Goal: Task Accomplishment & Management: Complete application form

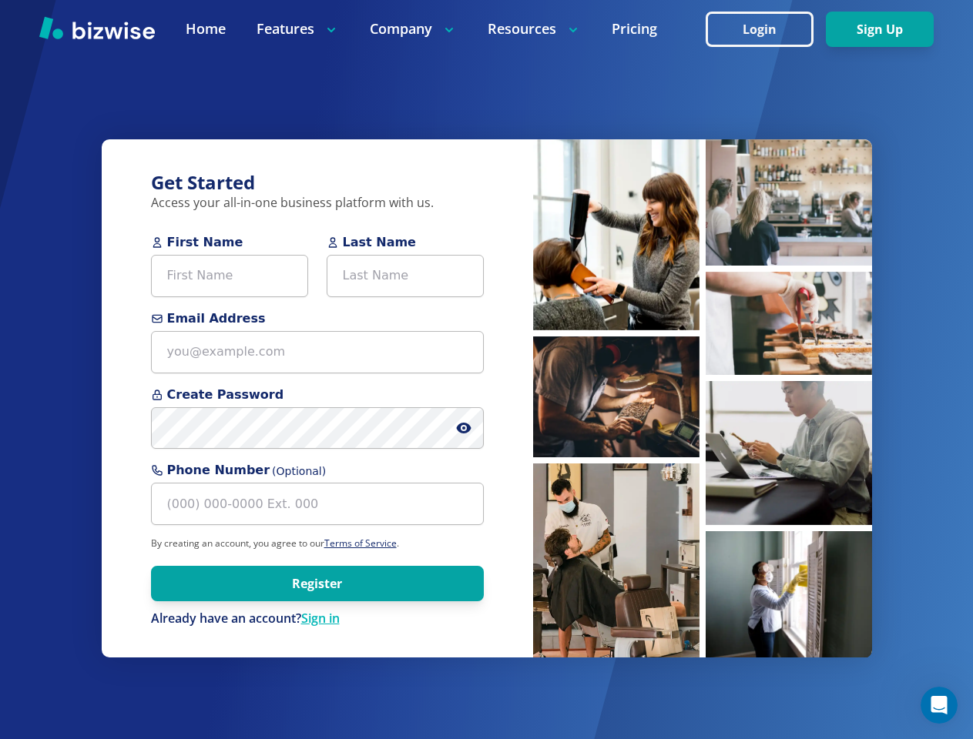
click at [486, 370] on div "Get Started Access your all-in-one business platform with us. First Name Last N…" at bounding box center [317, 398] width 431 height 519
click at [464, 428] on icon at bounding box center [463, 428] width 3 height 3
click at [616, 234] on img at bounding box center [616, 234] width 166 height 191
click at [616, 330] on img at bounding box center [616, 234] width 166 height 191
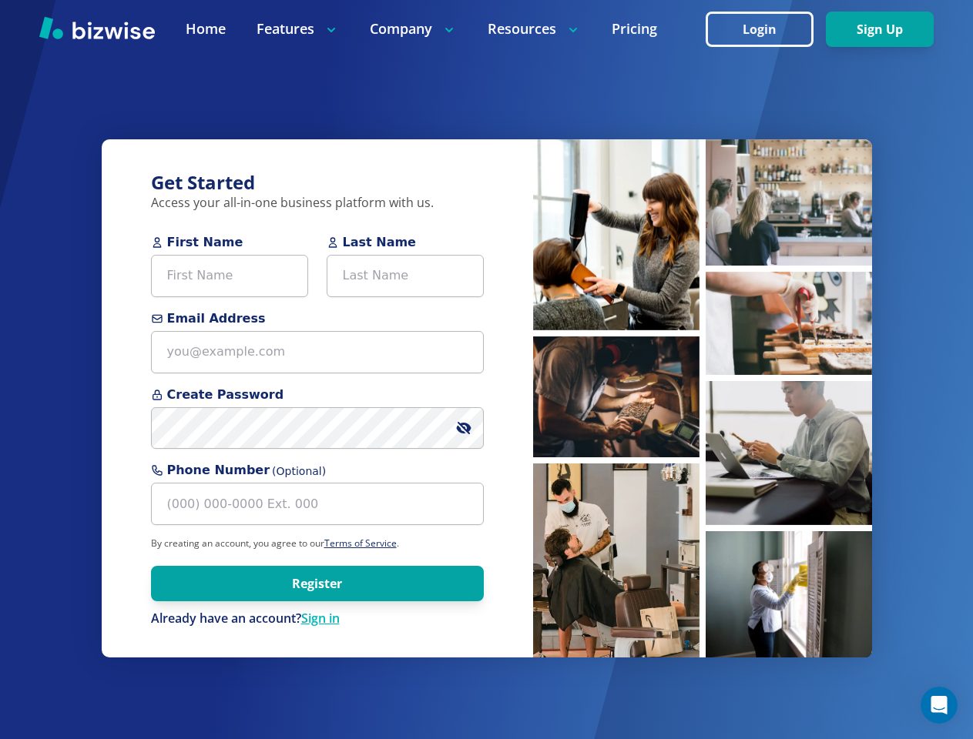
click at [616, 330] on img at bounding box center [616, 234] width 166 height 191
click at [699, 202] on img at bounding box center [616, 234] width 166 height 191
click at [699, 323] on img at bounding box center [616, 234] width 166 height 191
click at [699, 330] on img at bounding box center [616, 234] width 166 height 191
